Goal: Transaction & Acquisition: Download file/media

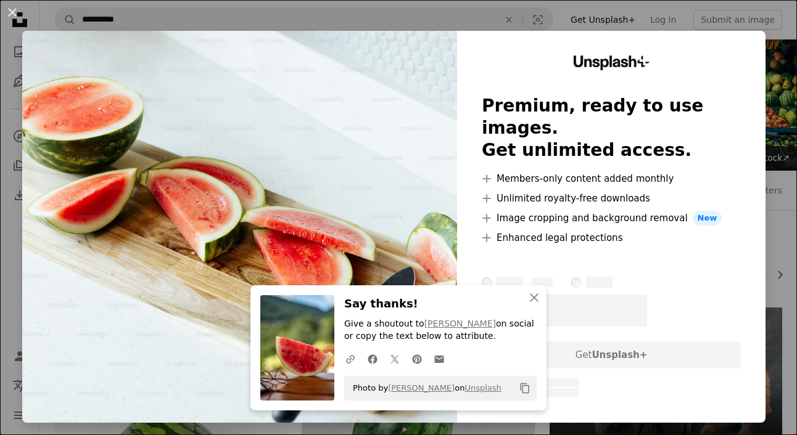
scroll to position [12134, 0]
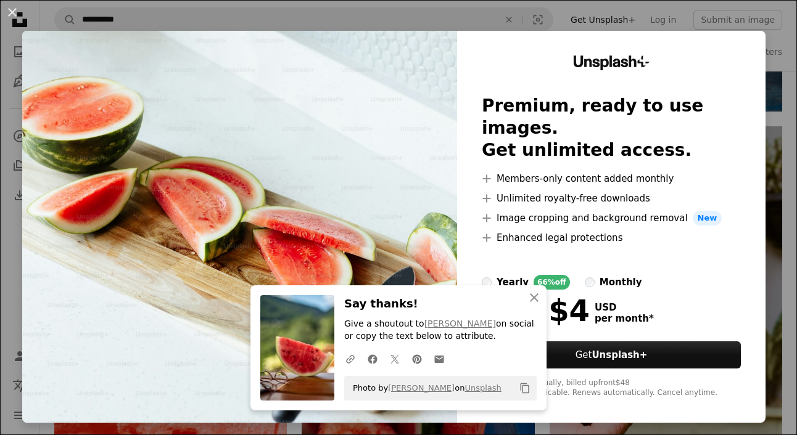
click at [506, 20] on div "An X shape An X shape Close Say thanks! Give a shoutout to [PERSON_NAME] on soc…" at bounding box center [398, 217] width 797 height 435
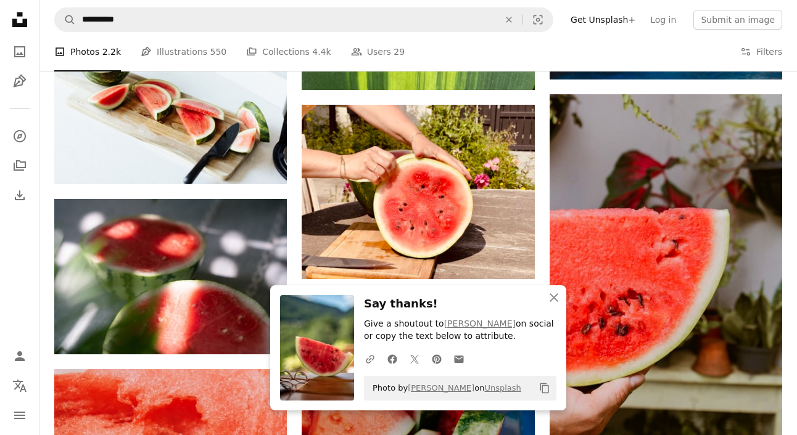
scroll to position [12219, 0]
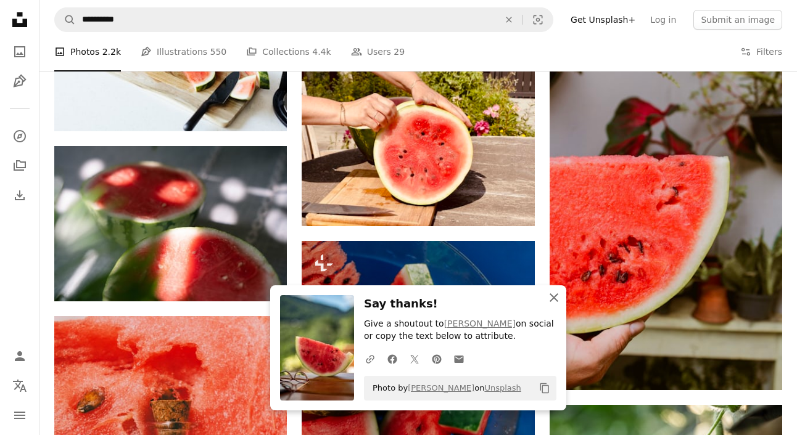
click at [553, 293] on icon "An X shape" at bounding box center [553, 298] width 15 height 15
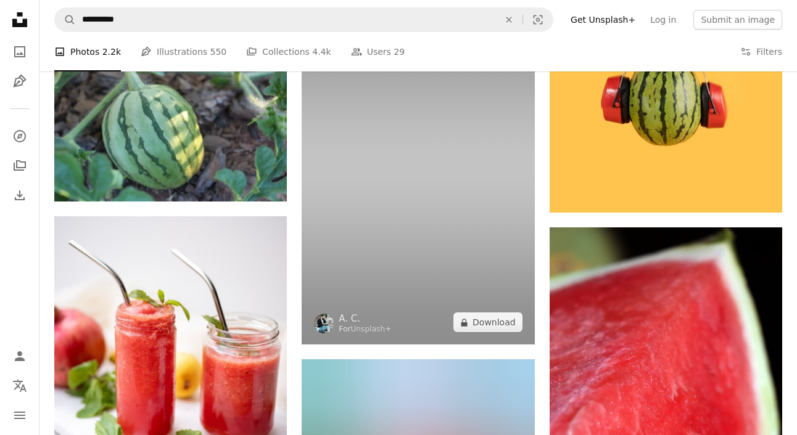
scroll to position [12973, 0]
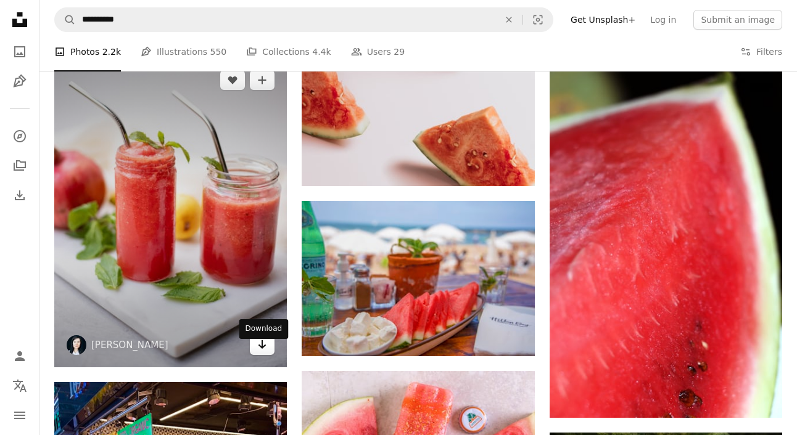
click at [263, 352] on icon "Arrow pointing down" at bounding box center [262, 344] width 10 height 15
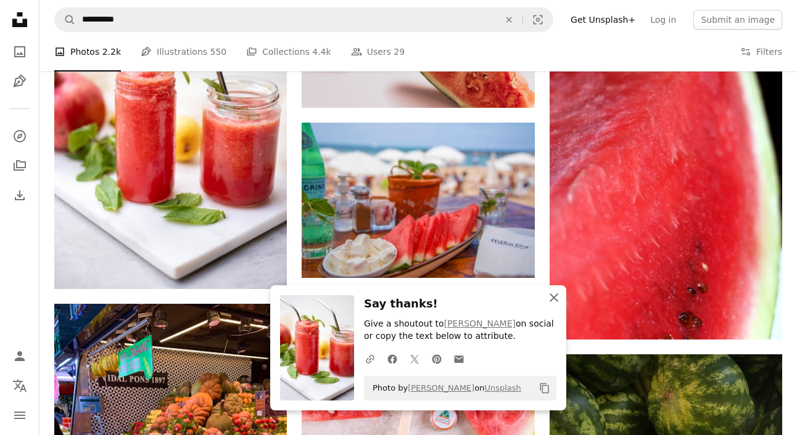
click at [554, 297] on icon "button" at bounding box center [554, 298] width 9 height 9
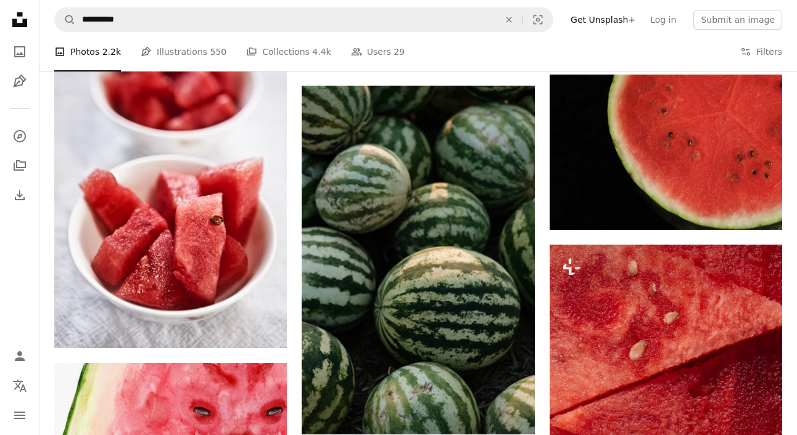
scroll to position [4700, 0]
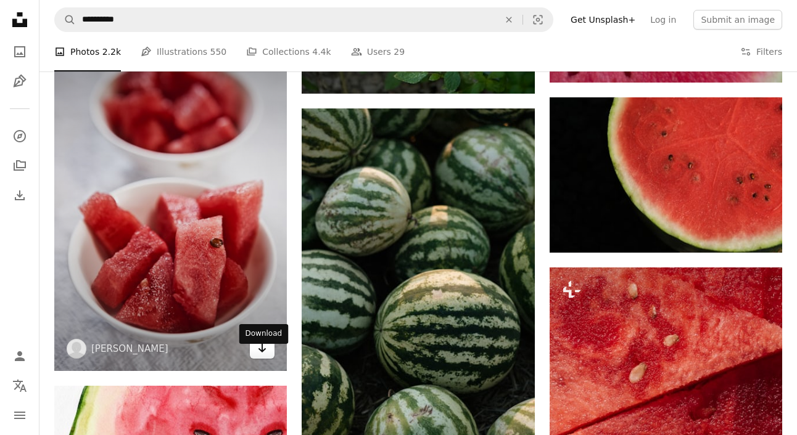
click at [261, 356] on icon "Arrow pointing down" at bounding box center [262, 348] width 10 height 15
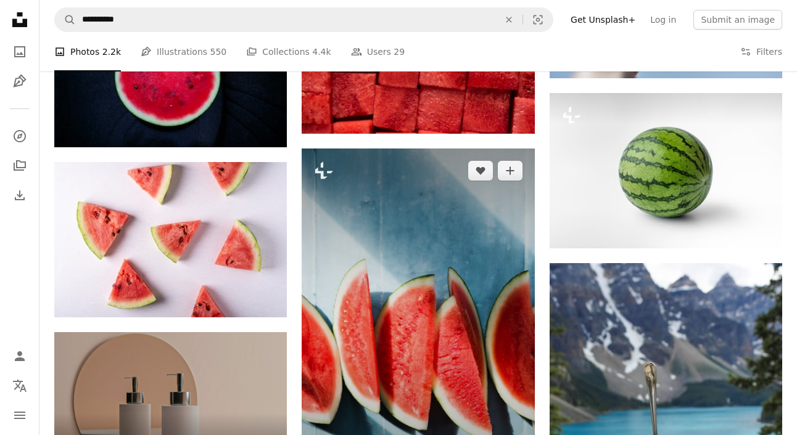
scroll to position [2716, 0]
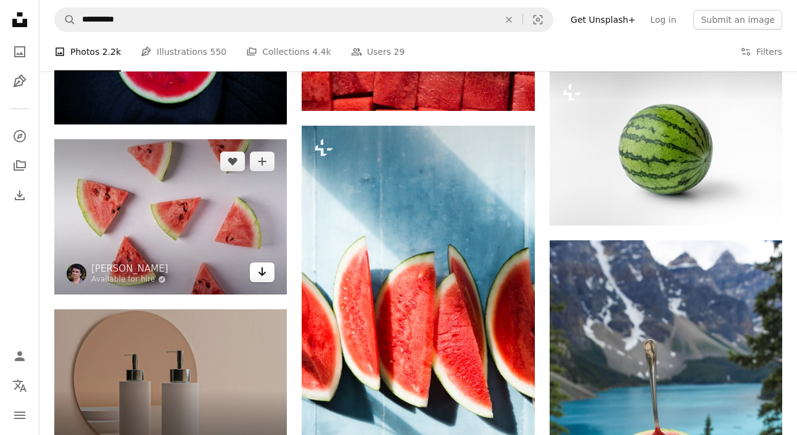
click at [261, 271] on icon "Arrow pointing down" at bounding box center [262, 272] width 10 height 15
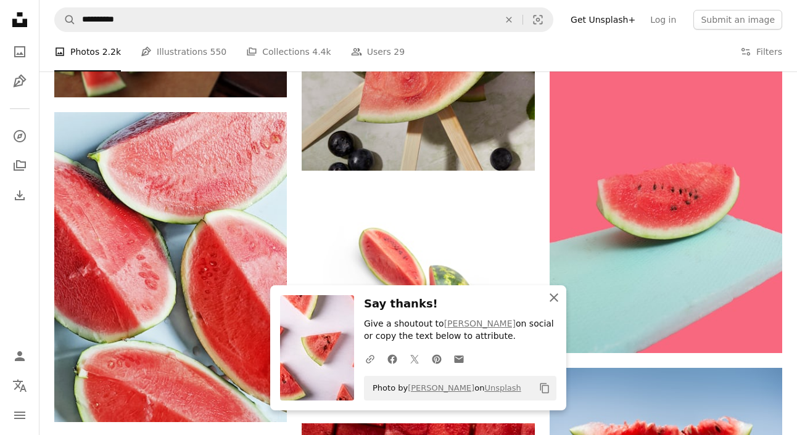
click at [554, 296] on icon "button" at bounding box center [554, 298] width 9 height 9
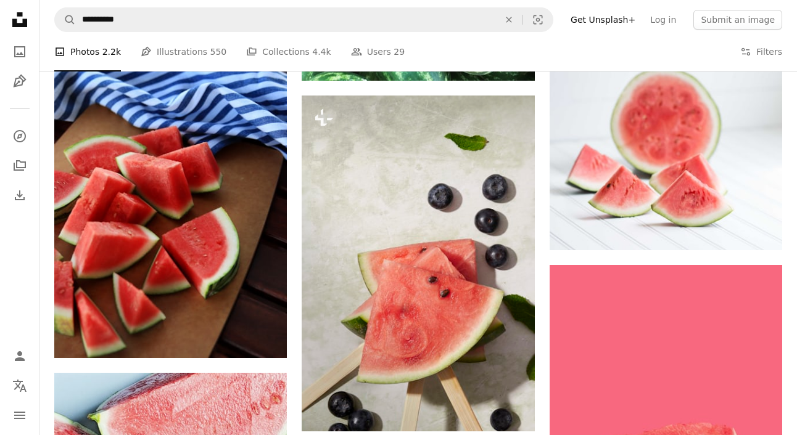
scroll to position [1889, 0]
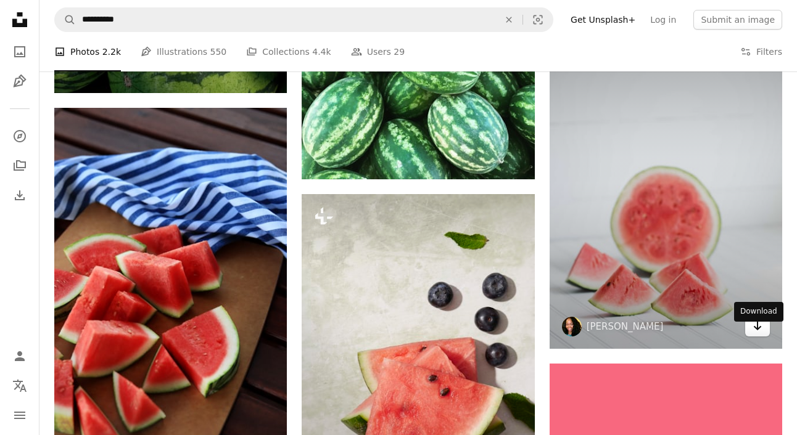
click at [759, 334] on icon "Arrow pointing down" at bounding box center [757, 326] width 10 height 15
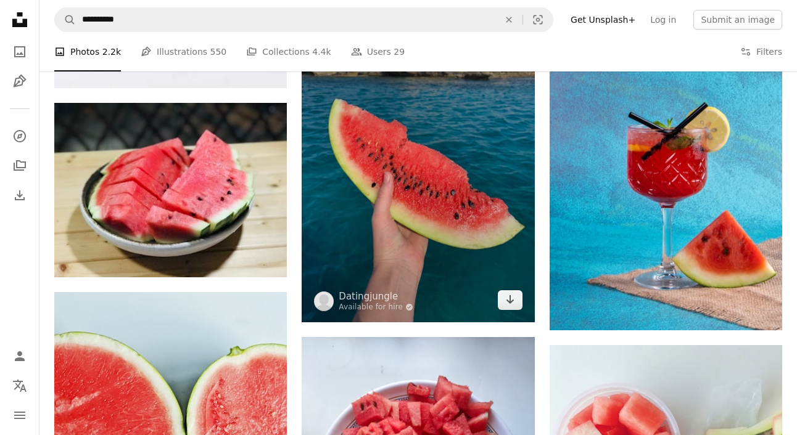
scroll to position [10077, 0]
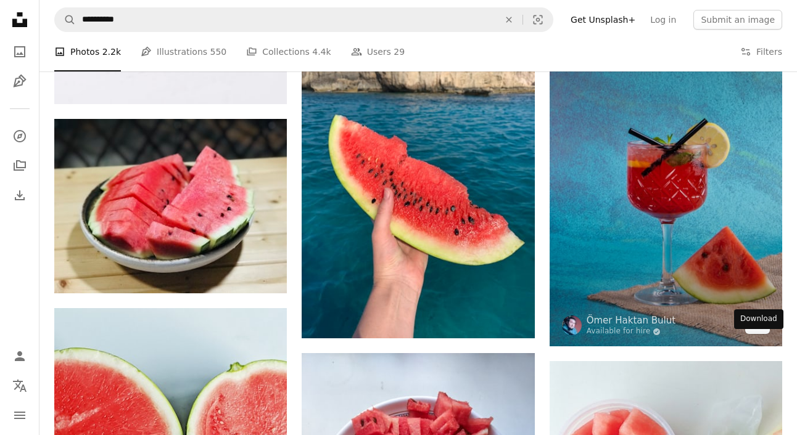
click at [760, 334] on link "Arrow pointing down" at bounding box center [757, 325] width 25 height 20
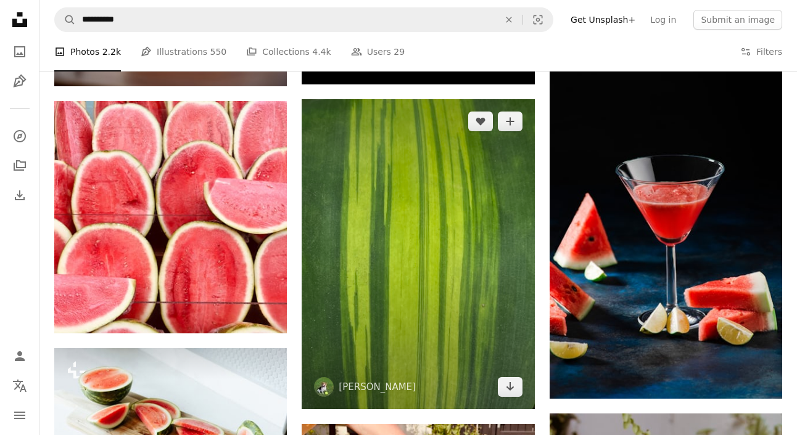
scroll to position [11843, 0]
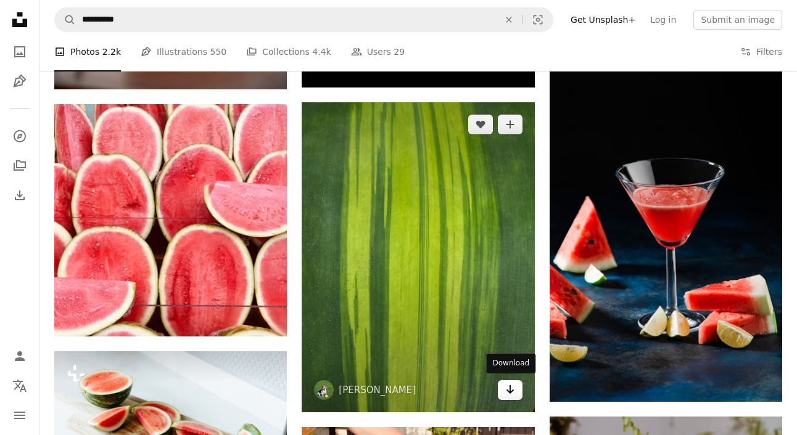
click at [511, 390] on icon "Download" at bounding box center [510, 389] width 8 height 9
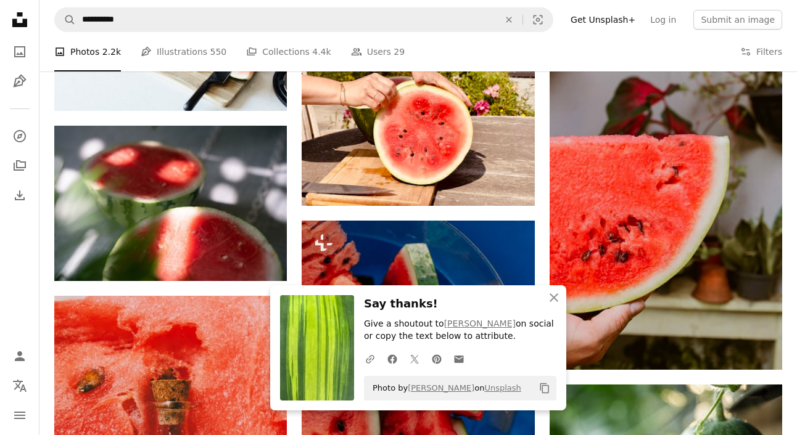
scroll to position [12264, 0]
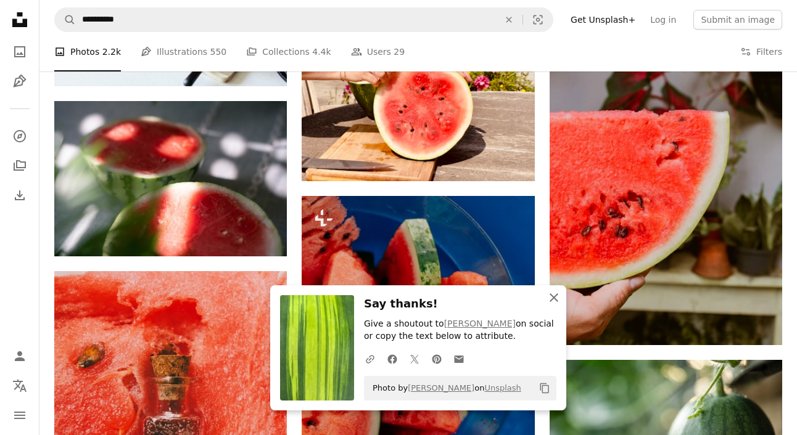
click at [558, 296] on icon "An X shape" at bounding box center [553, 298] width 15 height 15
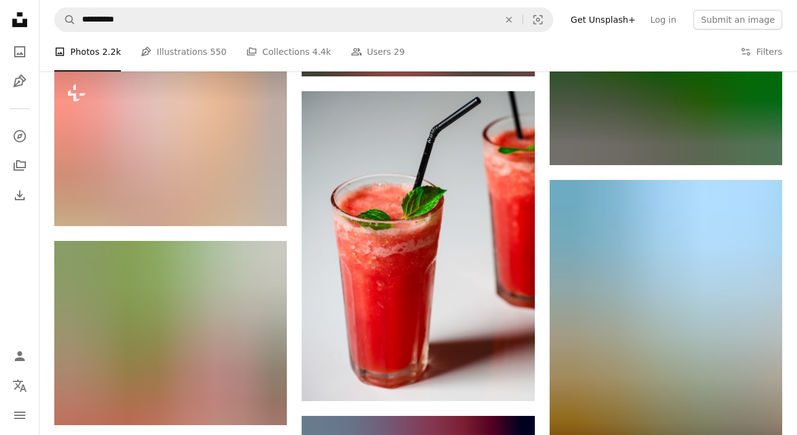
scroll to position [14372, 0]
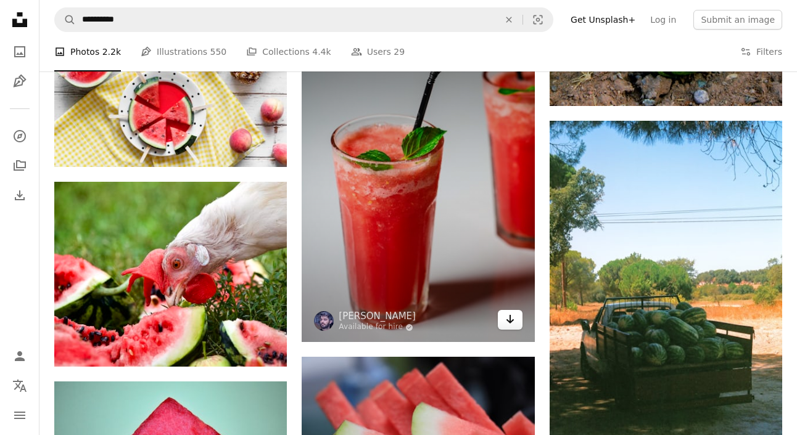
click at [508, 319] on icon "Download" at bounding box center [510, 319] width 8 height 9
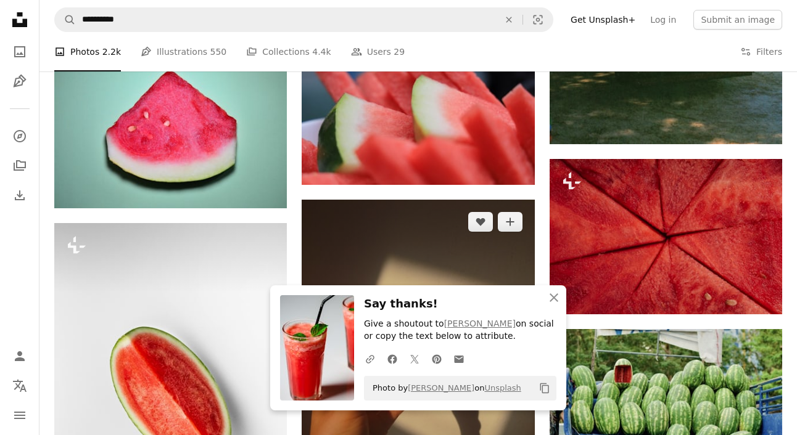
scroll to position [14830, 0]
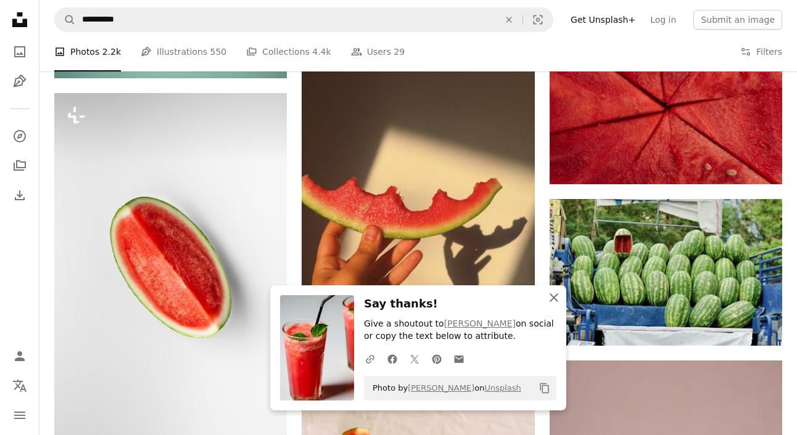
click at [551, 295] on icon "button" at bounding box center [554, 298] width 9 height 9
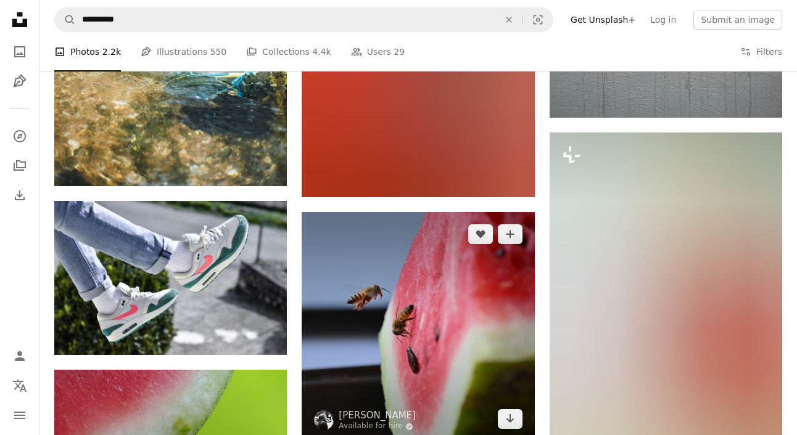
scroll to position [21184, 0]
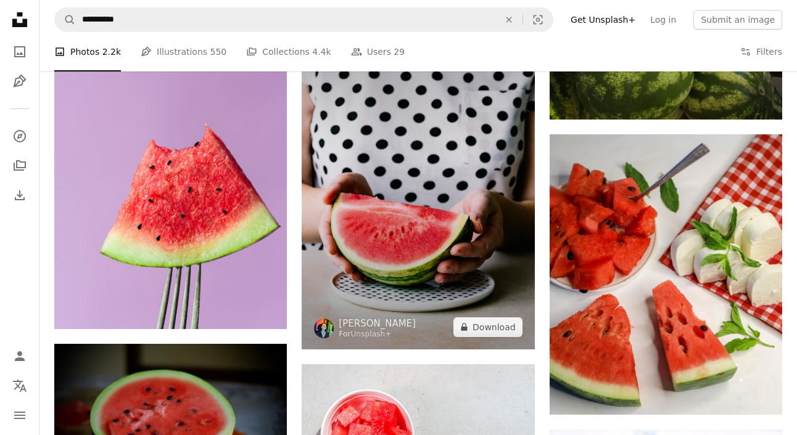
click at [500, 147] on img at bounding box center [418, 176] width 233 height 347
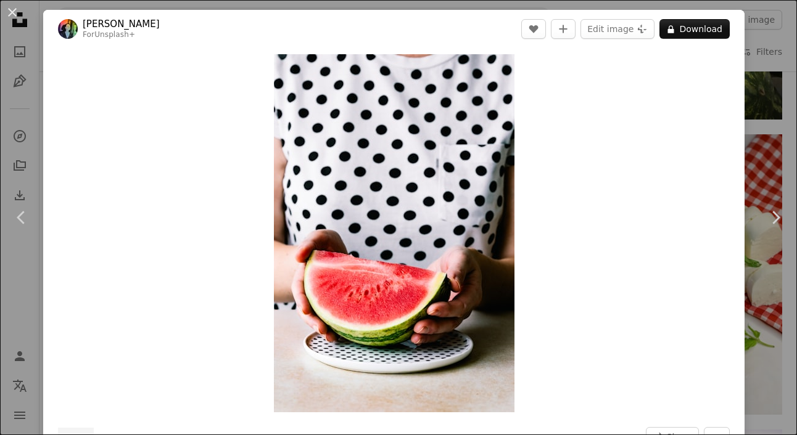
scroll to position [13595, 0]
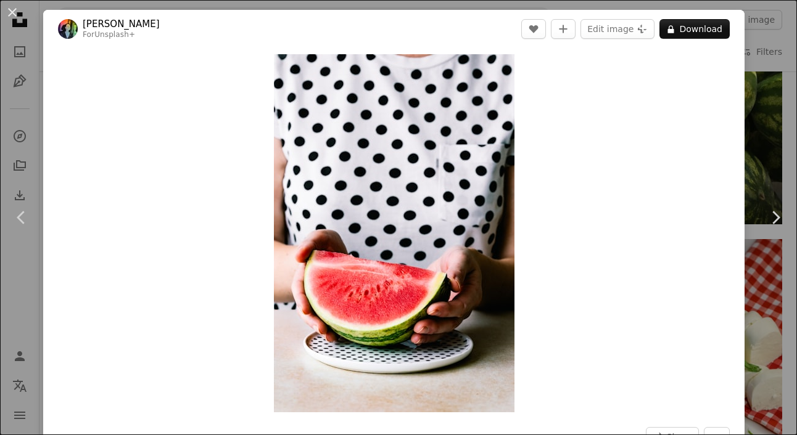
click at [741, 159] on div "Zoom in" at bounding box center [393, 233] width 701 height 371
click at [772, 160] on link "Chevron right" at bounding box center [775, 218] width 43 height 118
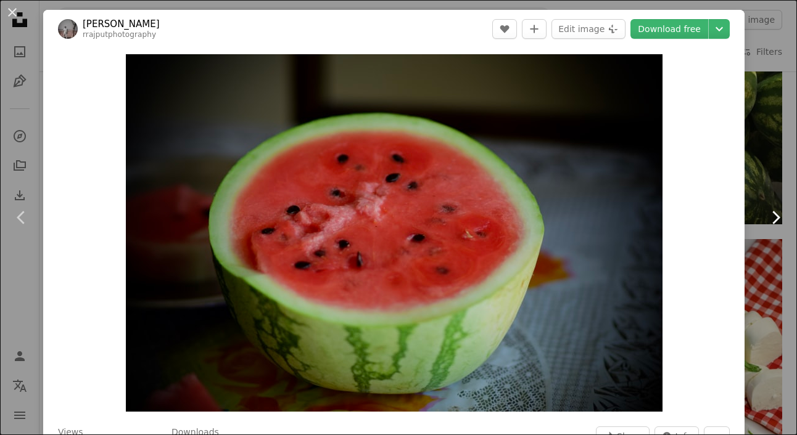
click at [758, 207] on link "Chevron right" at bounding box center [775, 218] width 43 height 118
click at [764, 310] on div "An X shape Chevron left Chevron right [PERSON_NAME] rrajputphotography A heart …" at bounding box center [398, 217] width 797 height 435
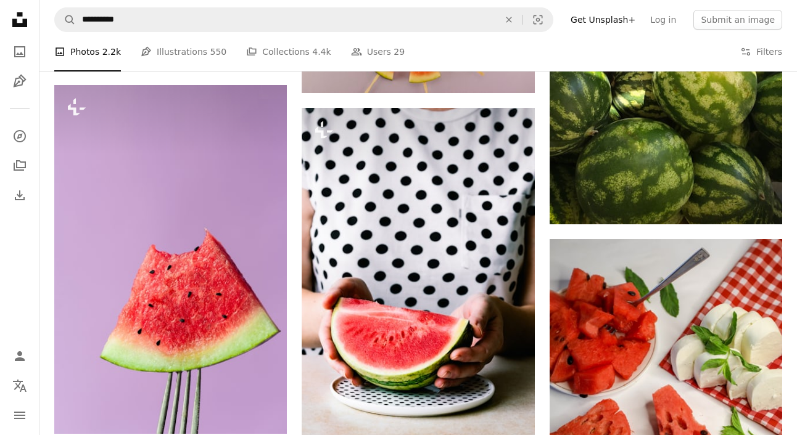
scroll to position [13700, 0]
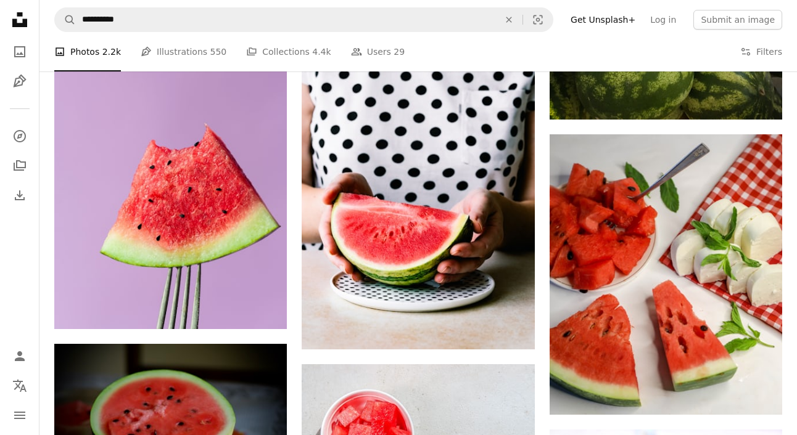
click at [22, 247] on nav "Unsplash logo Unsplash Home A photo Pen Tool A compass A stack of folders Downl…" at bounding box center [19, 217] width 39 height 435
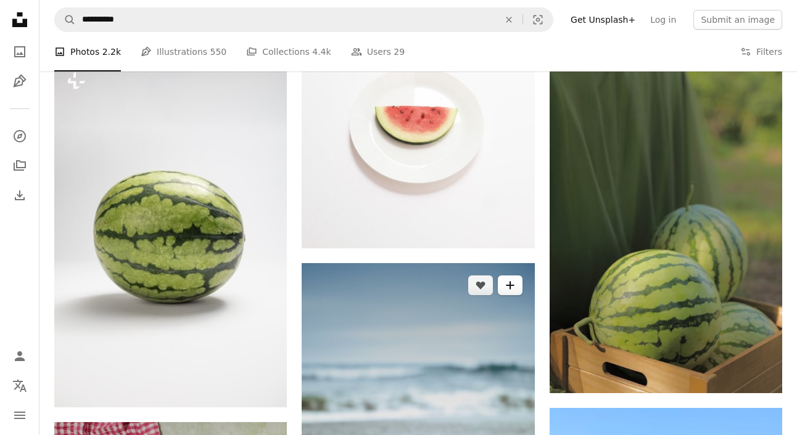
scroll to position [6995, 0]
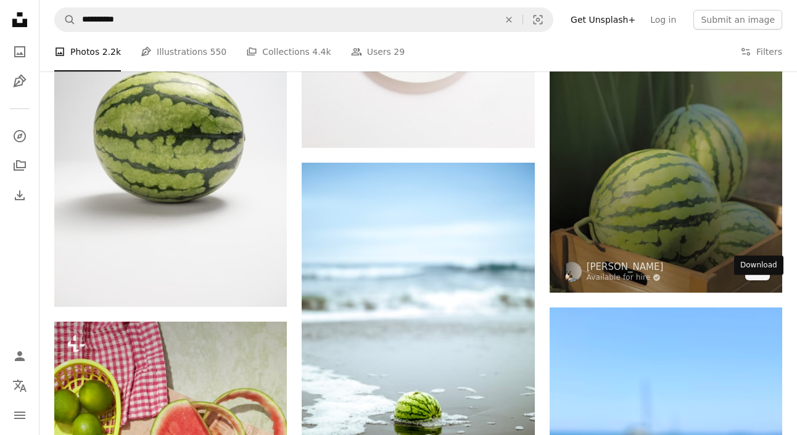
click at [754, 278] on icon "Arrow pointing down" at bounding box center [757, 270] width 10 height 15
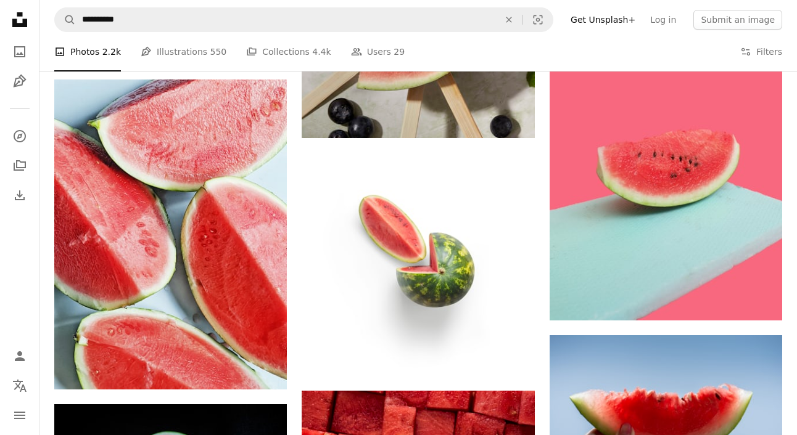
scroll to position [2310, 0]
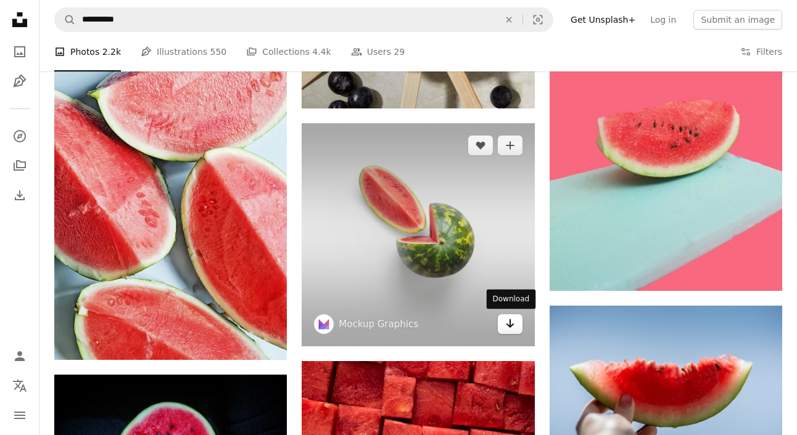
click at [511, 331] on link "Arrow pointing down" at bounding box center [510, 325] width 25 height 20
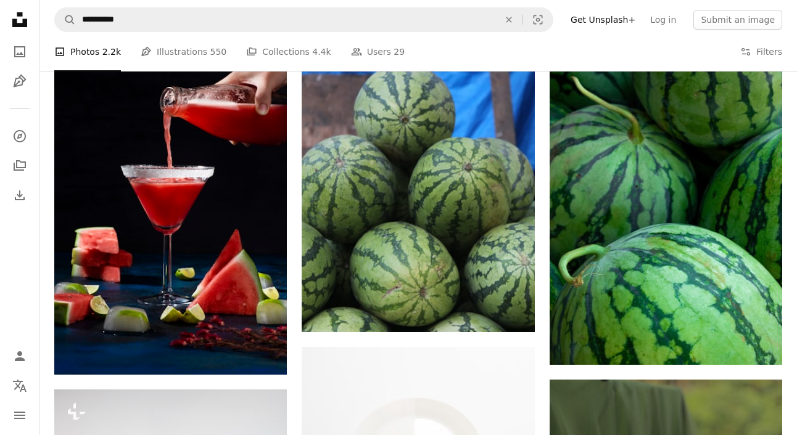
scroll to position [6430, 0]
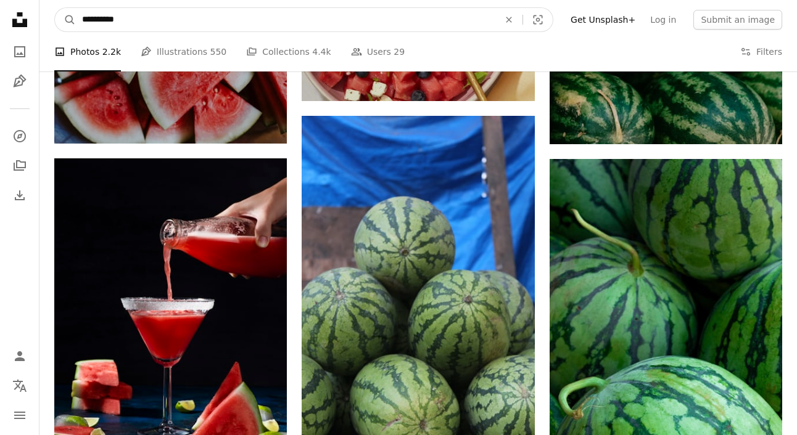
drag, startPoint x: 134, startPoint y: 25, endPoint x: 31, endPoint y: 27, distance: 103.0
type input "*"
type input "**********"
click at [55, 8] on button "A magnifying glass" at bounding box center [65, 19] width 21 height 23
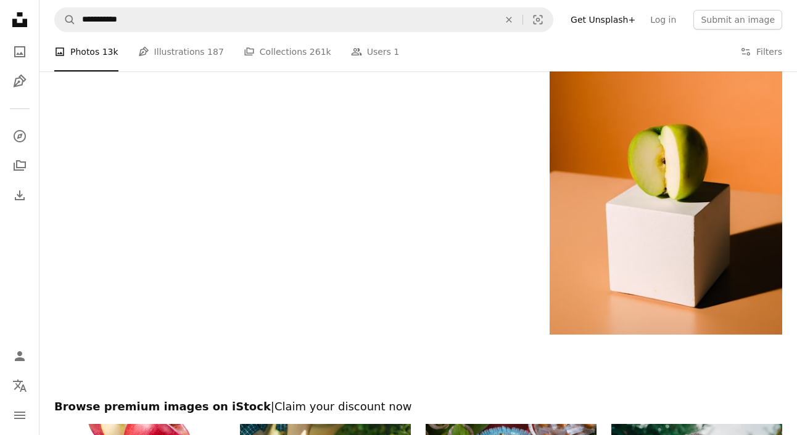
scroll to position [2140, 0]
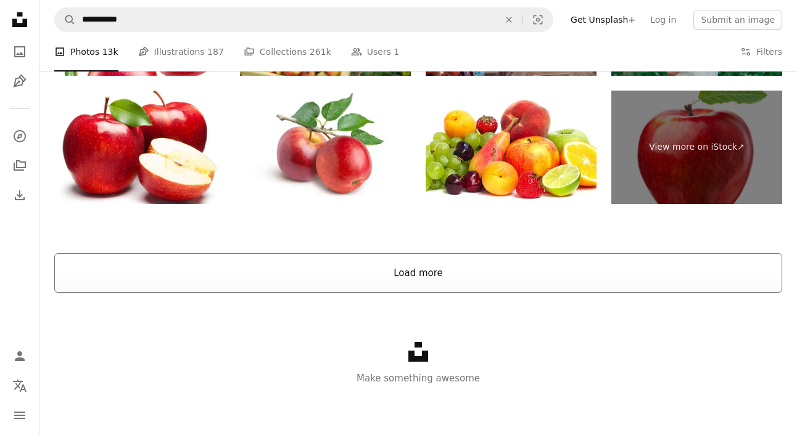
click at [406, 276] on button "Load more" at bounding box center [418, 272] width 728 height 39
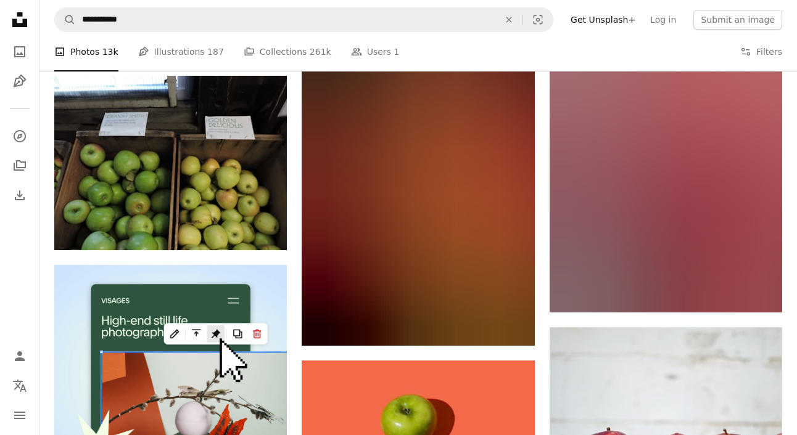
scroll to position [2845, 0]
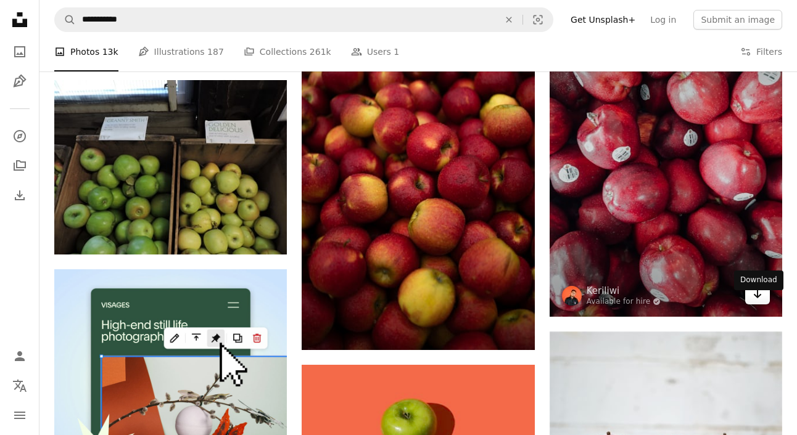
click at [765, 305] on link "Arrow pointing down" at bounding box center [757, 295] width 25 height 20
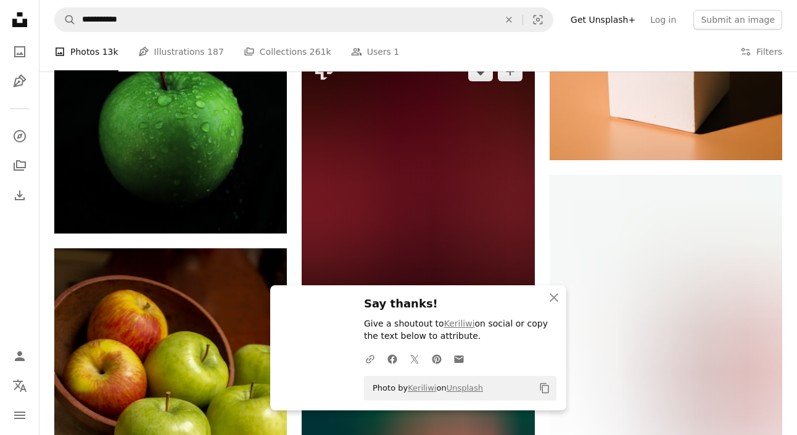
scroll to position [2310, 0]
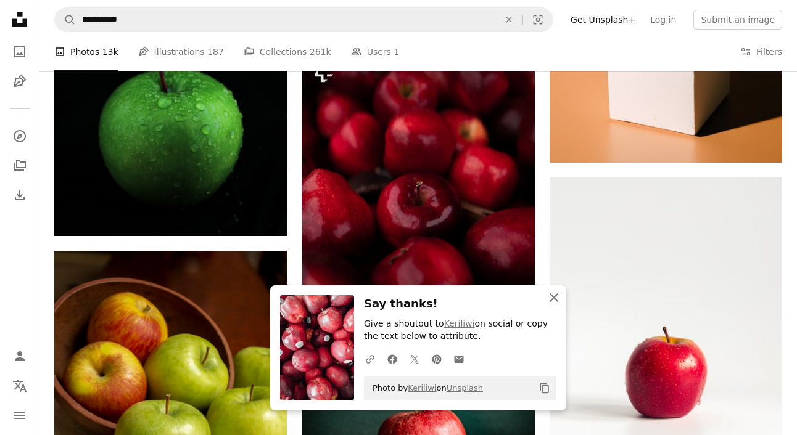
click at [553, 298] on icon "button" at bounding box center [554, 298] width 9 height 9
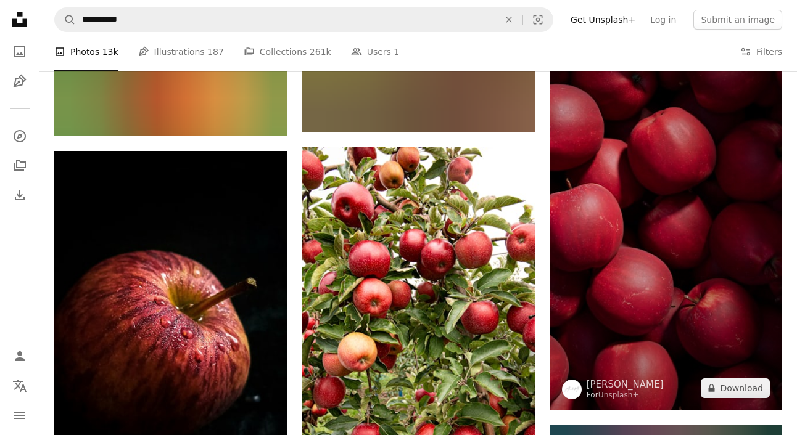
scroll to position [8191, 0]
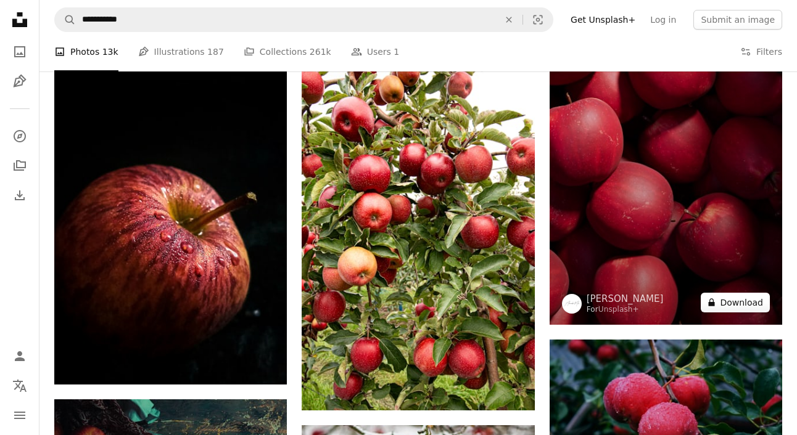
click at [742, 313] on button "A lock Download" at bounding box center [735, 303] width 69 height 20
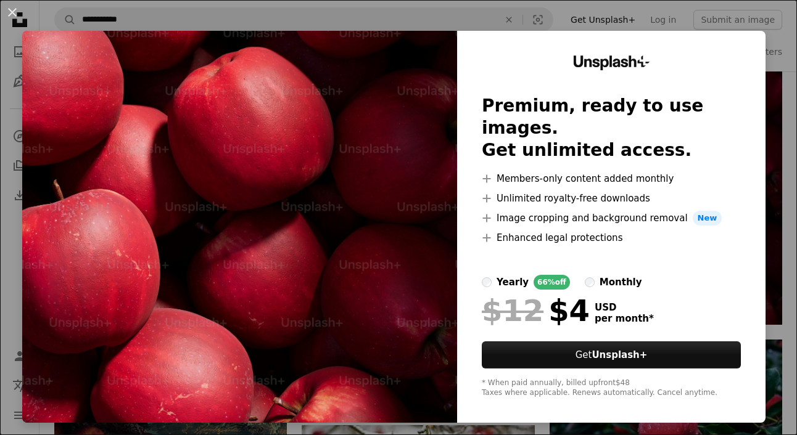
click at [789, 225] on div "An X shape Unsplash+ Premium, ready to use images. Get unlimited access. A plus…" at bounding box center [398, 217] width 797 height 435
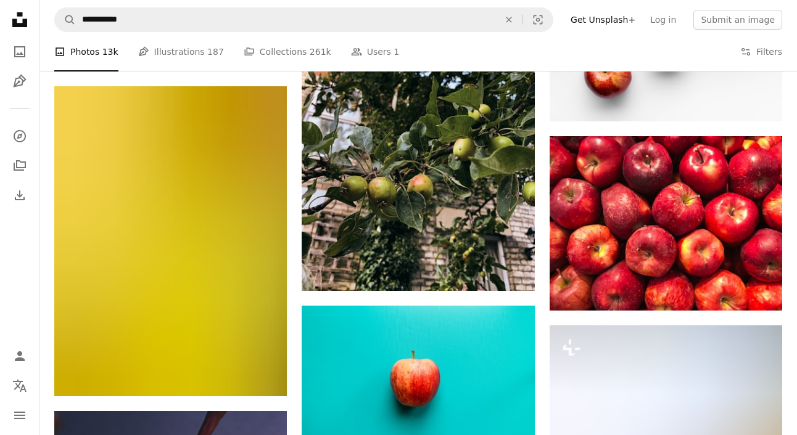
scroll to position [6707, 0]
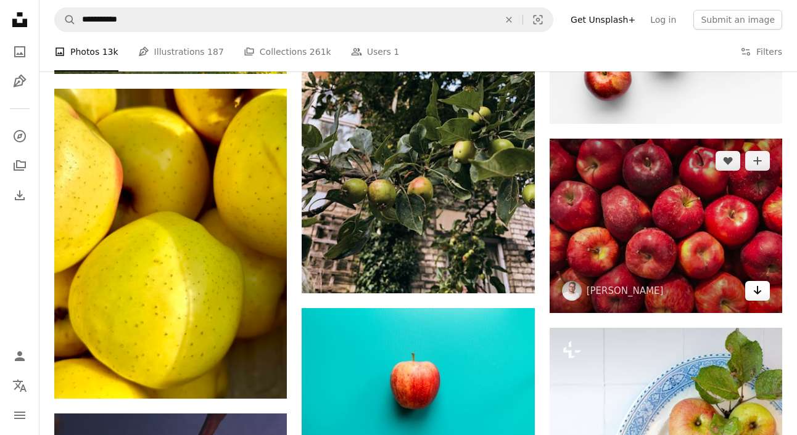
click at [756, 298] on icon "Arrow pointing down" at bounding box center [757, 290] width 10 height 15
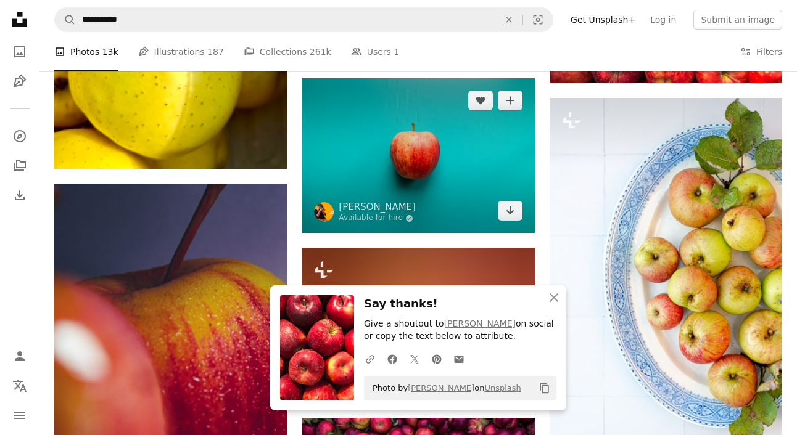
scroll to position [7108, 0]
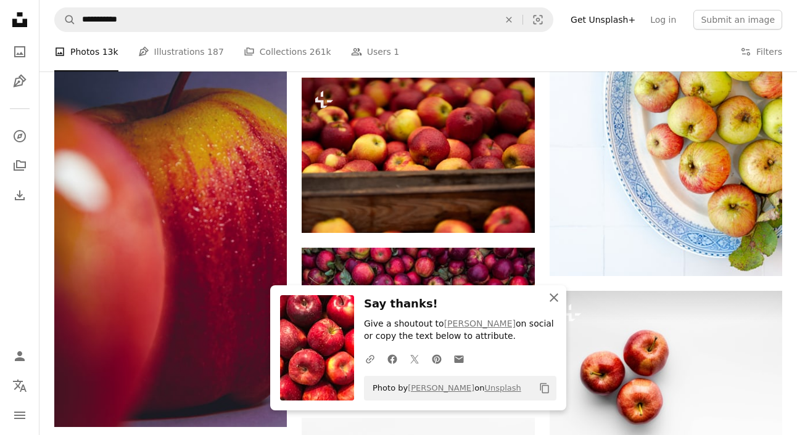
click at [556, 299] on icon "An X shape" at bounding box center [553, 298] width 15 height 15
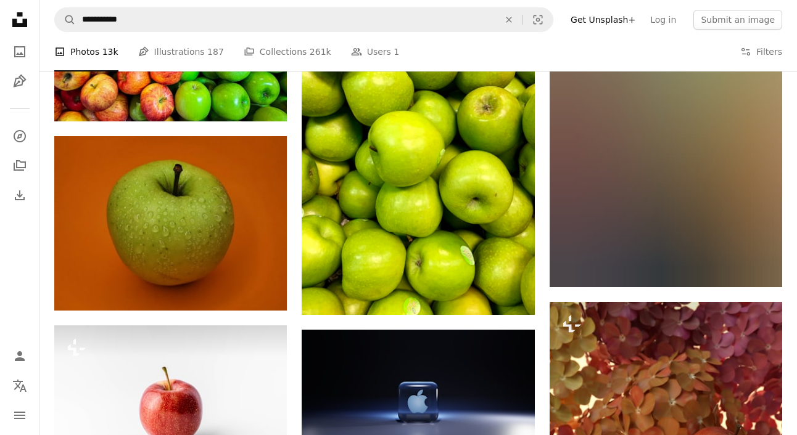
scroll to position [13059, 0]
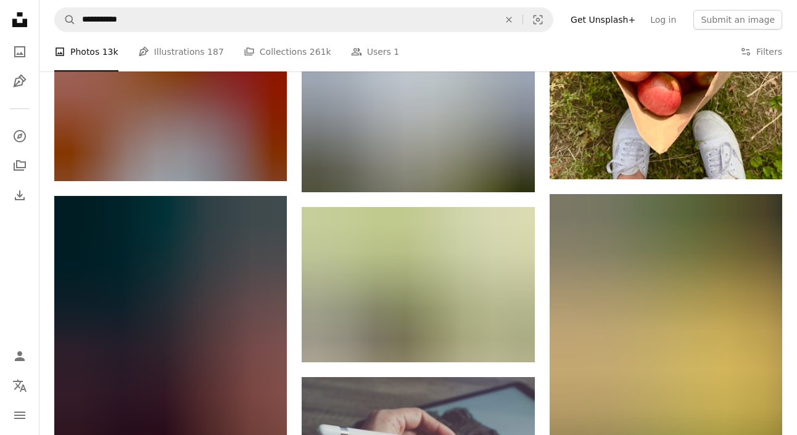
scroll to position [23484, 0]
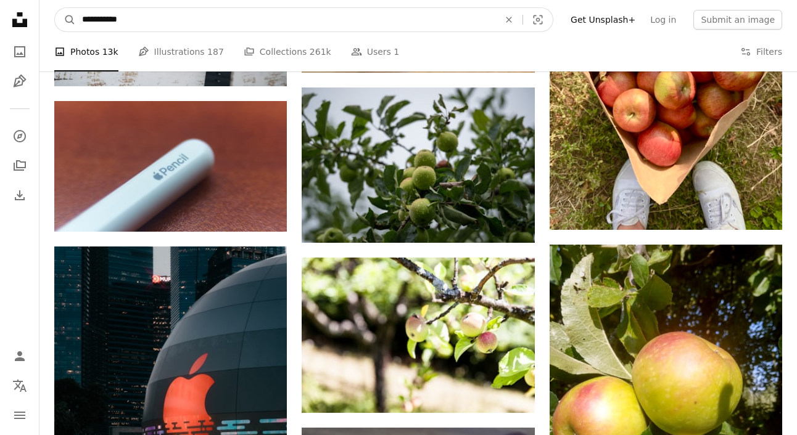
click at [193, 27] on input "**********" at bounding box center [285, 19] width 419 height 23
drag, startPoint x: 171, startPoint y: 20, endPoint x: 19, endPoint y: 20, distance: 152.3
type input "*"
type input "*****"
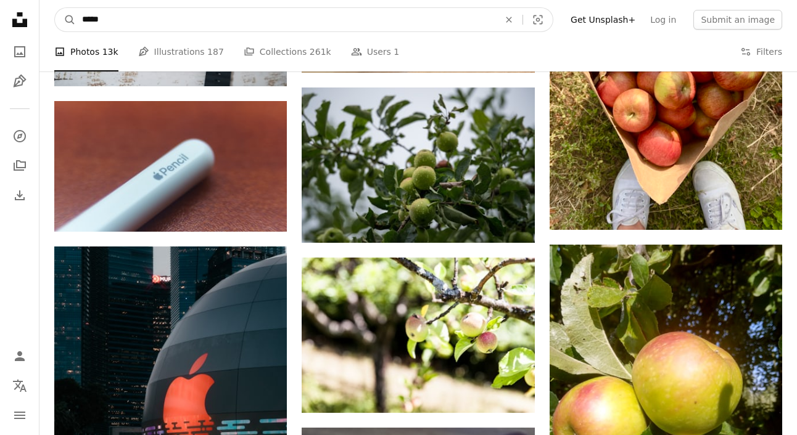
click at [55, 8] on button "A magnifying glass" at bounding box center [65, 19] width 21 height 23
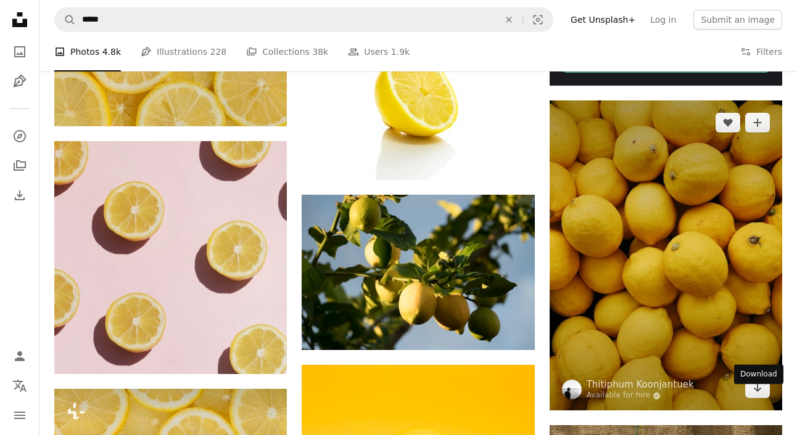
scroll to position [582, 0]
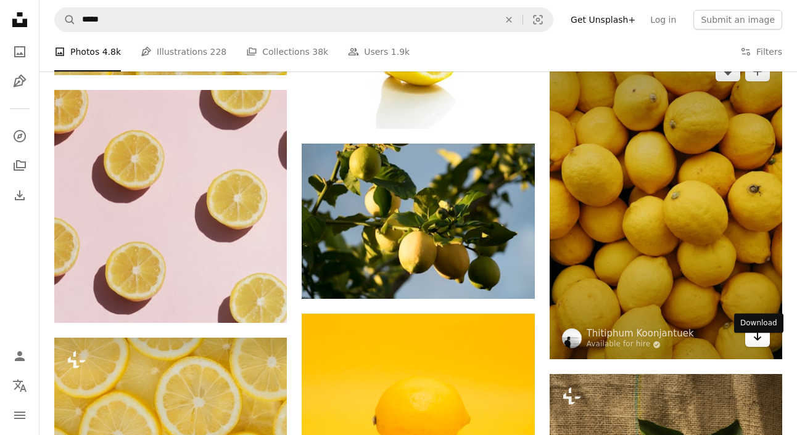
click at [759, 344] on icon "Arrow pointing down" at bounding box center [757, 336] width 10 height 15
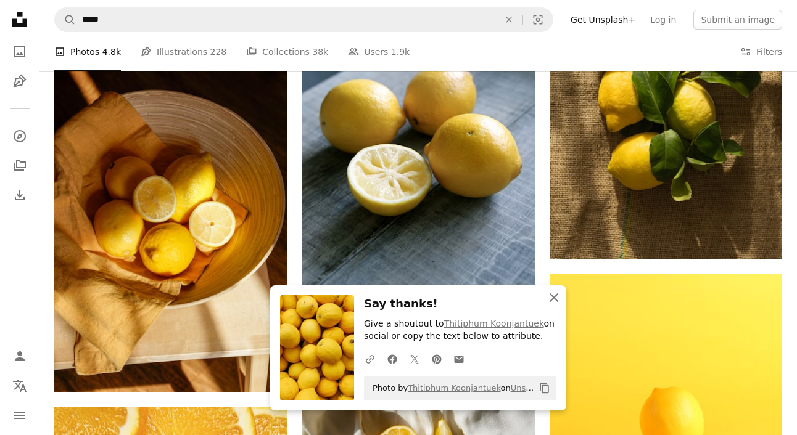
click at [556, 300] on icon "button" at bounding box center [554, 298] width 9 height 9
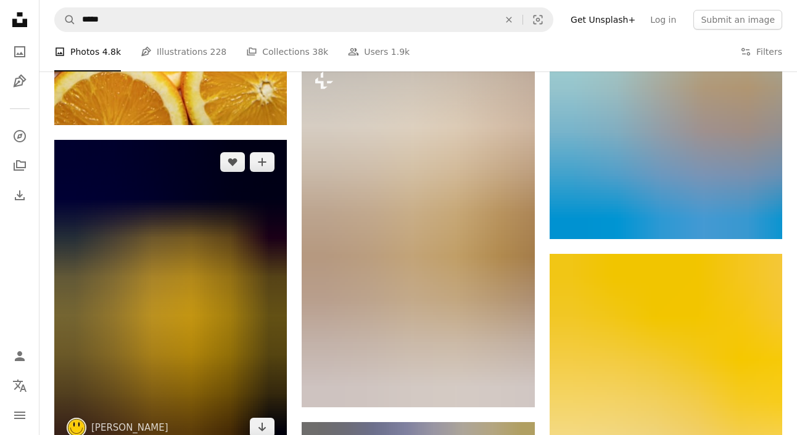
scroll to position [1675, 0]
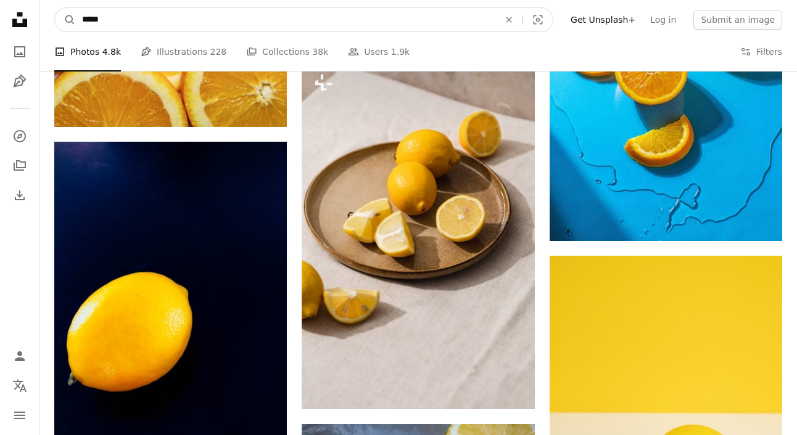
click at [143, 10] on input "*****" at bounding box center [285, 19] width 419 height 23
drag, startPoint x: 148, startPoint y: 21, endPoint x: 13, endPoint y: 21, distance: 135.1
type input "**********"
click at [55, 8] on button "A magnifying glass" at bounding box center [65, 19] width 21 height 23
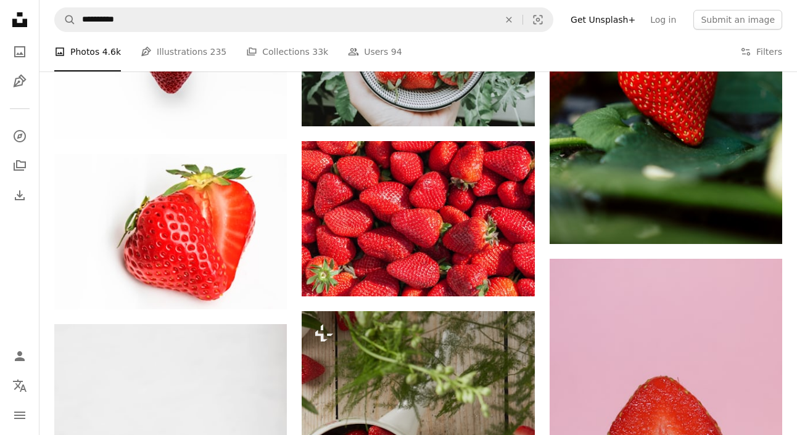
scroll to position [1054, 0]
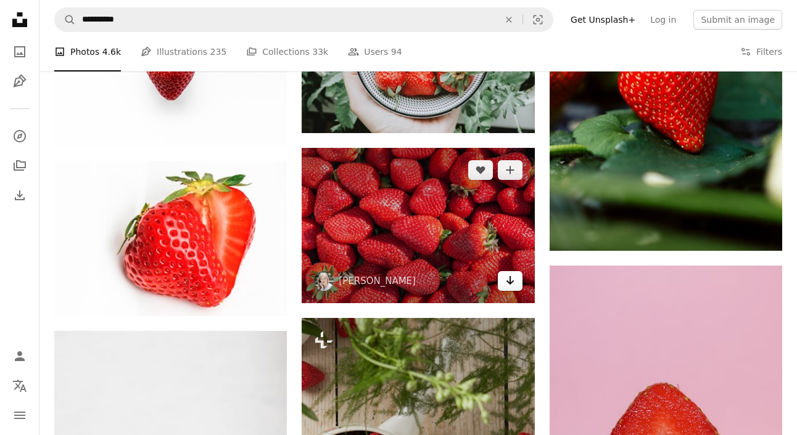
click at [508, 286] on icon "Arrow pointing down" at bounding box center [510, 280] width 10 height 15
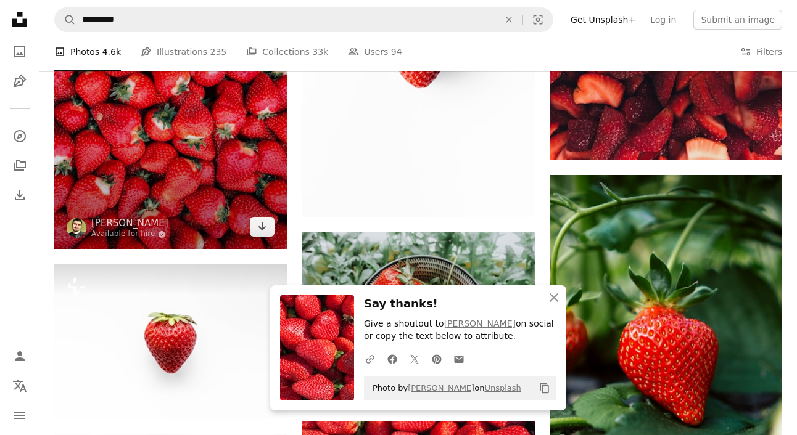
scroll to position [739, 0]
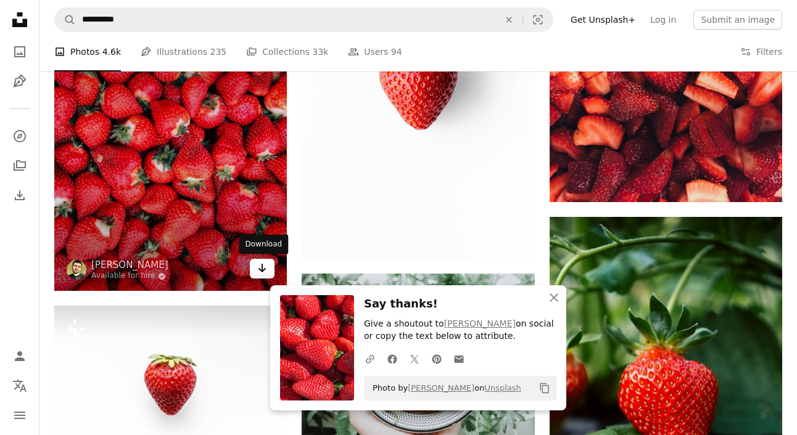
click at [261, 270] on icon "Arrow pointing down" at bounding box center [262, 268] width 10 height 15
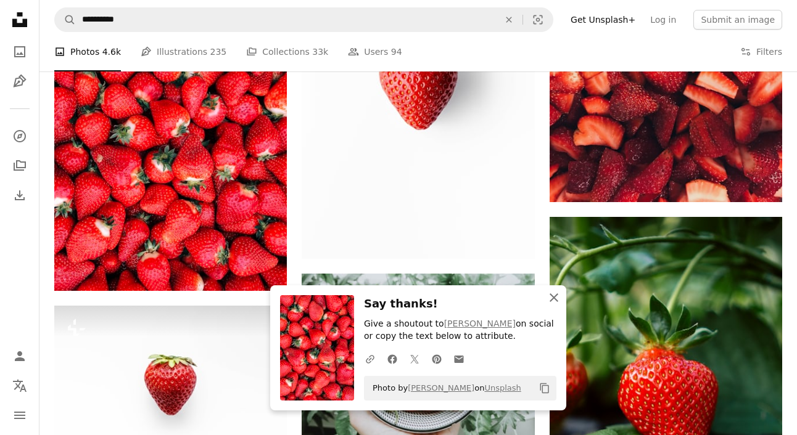
click at [550, 298] on icon "An X shape" at bounding box center [553, 298] width 15 height 15
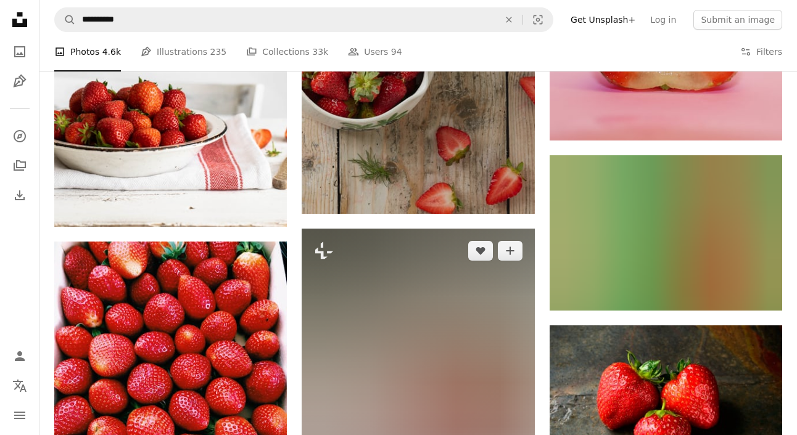
scroll to position [949, 0]
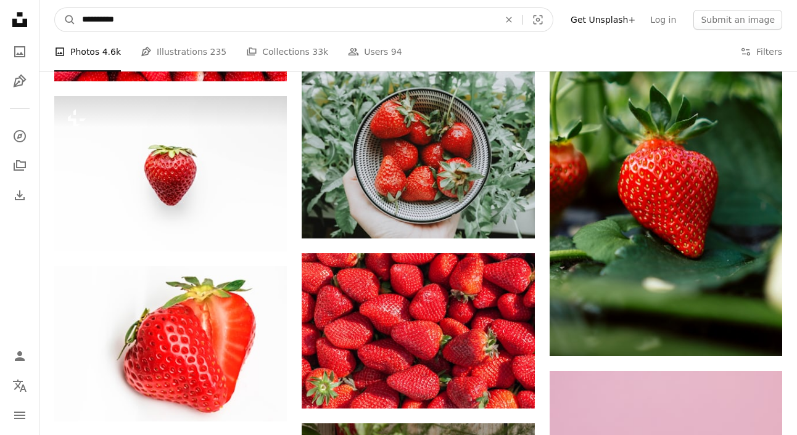
drag, startPoint x: 144, startPoint y: 28, endPoint x: 31, endPoint y: -2, distance: 116.7
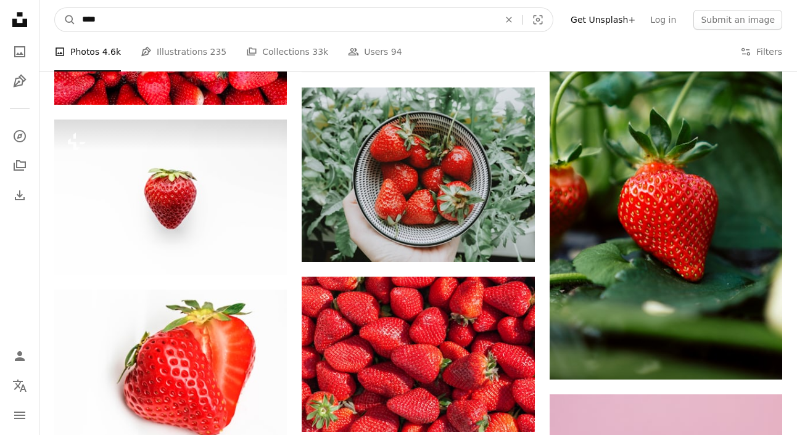
type input "****"
click at [55, 8] on button "A magnifying glass" at bounding box center [65, 19] width 21 height 23
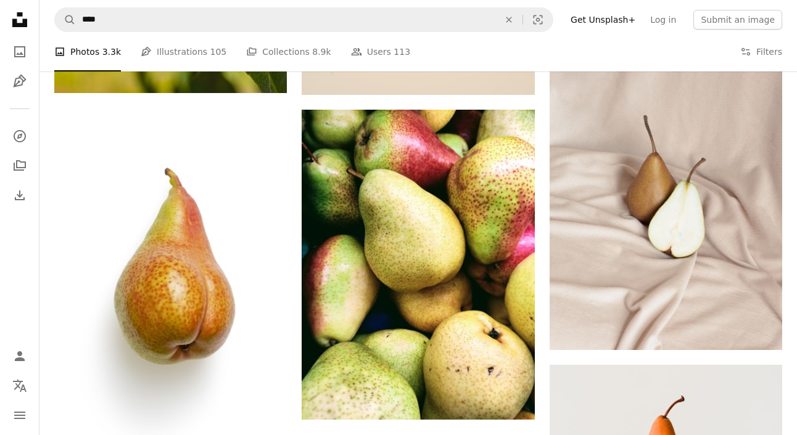
scroll to position [2212, 0]
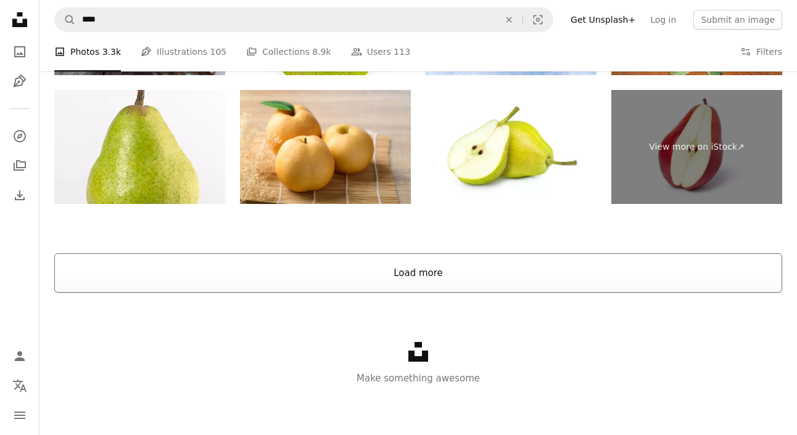
click at [395, 288] on button "Load more" at bounding box center [418, 272] width 728 height 39
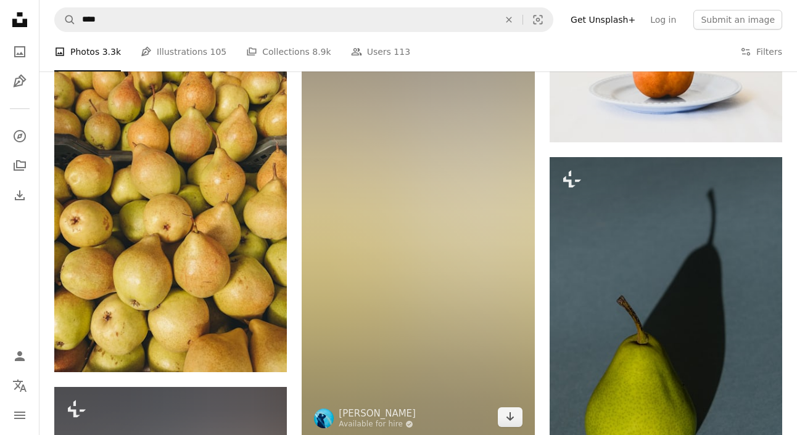
scroll to position [2560, 0]
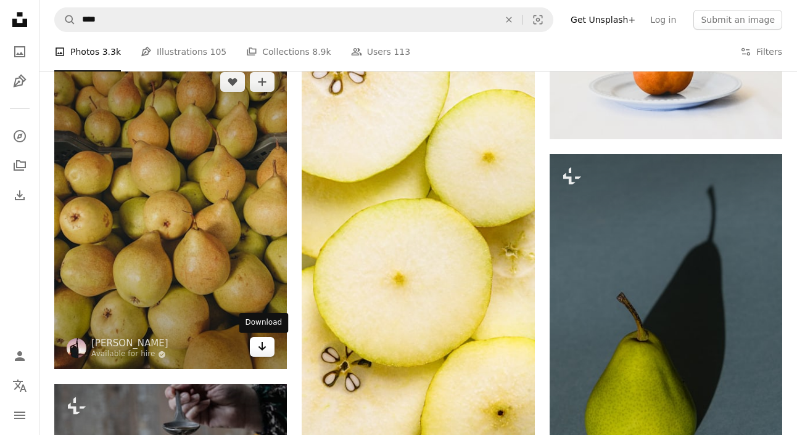
click at [266, 345] on icon "Arrow pointing down" at bounding box center [262, 346] width 10 height 15
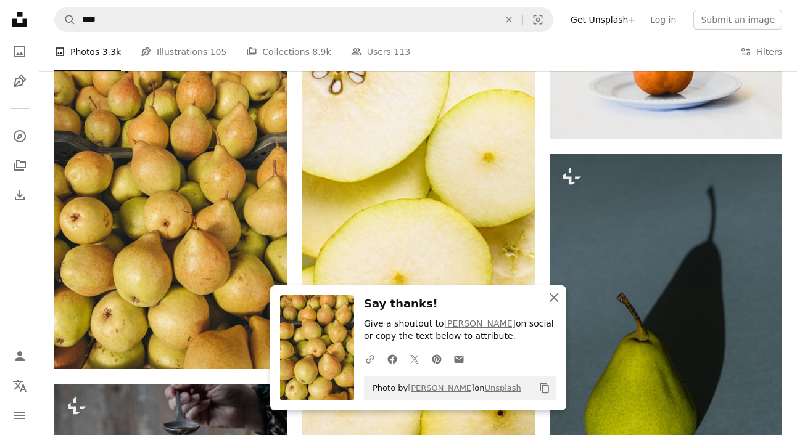
click at [553, 300] on icon "An X shape" at bounding box center [553, 298] width 15 height 15
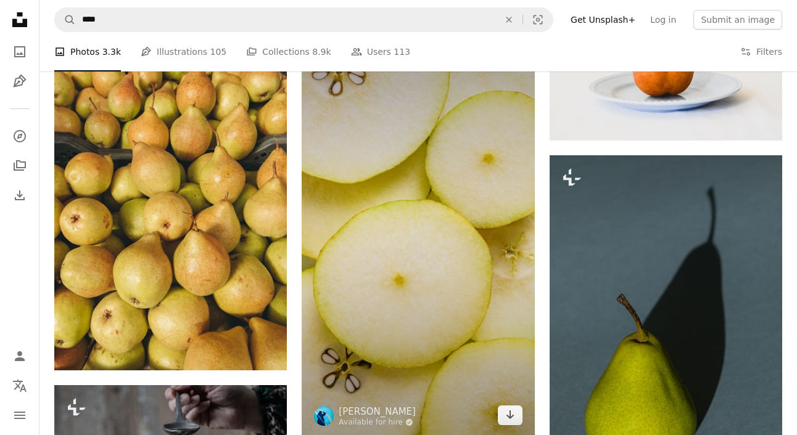
scroll to position [2575, 0]
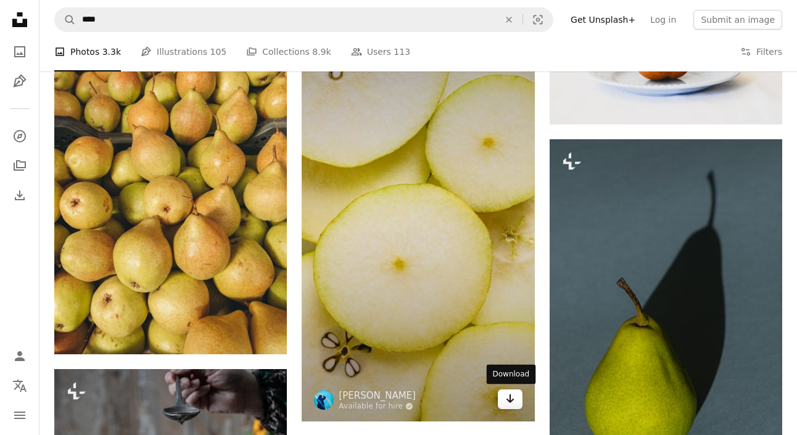
click at [513, 398] on icon "Arrow pointing down" at bounding box center [510, 399] width 10 height 15
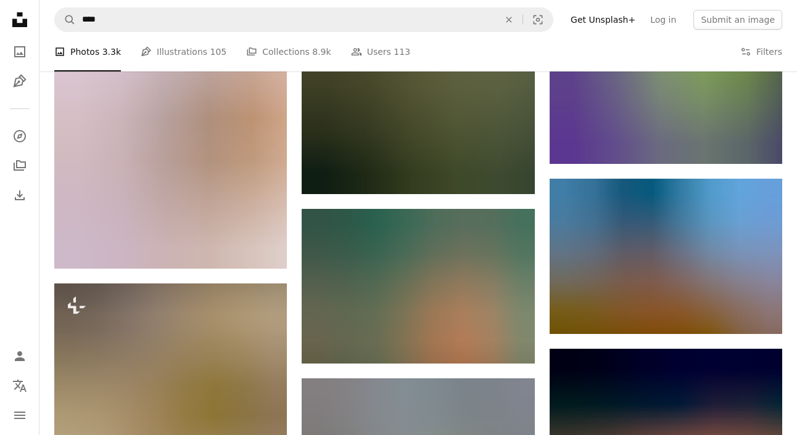
scroll to position [21288, 0]
